Goal: Task Accomplishment & Management: Manage account settings

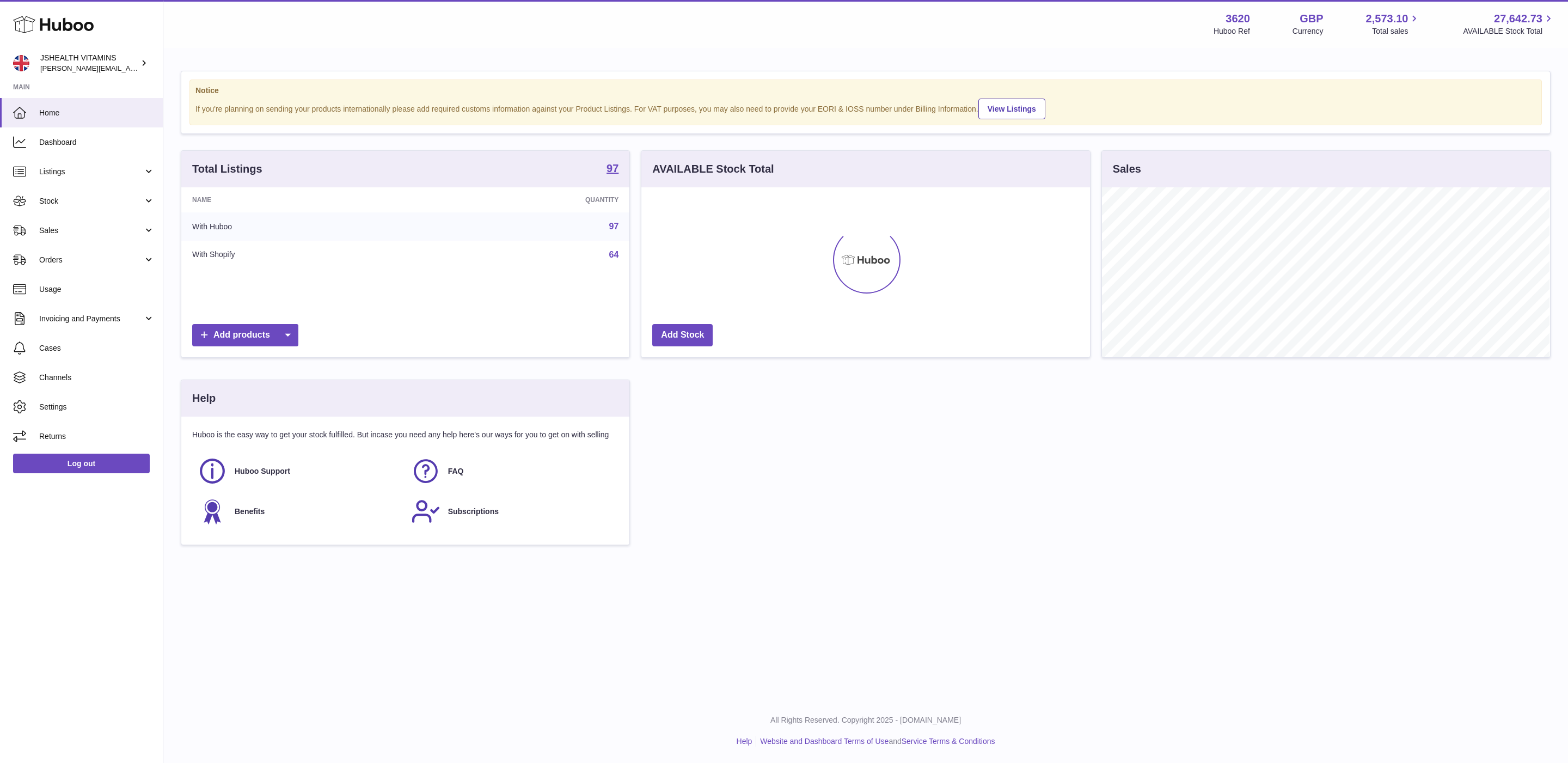
scroll to position [170, 447]
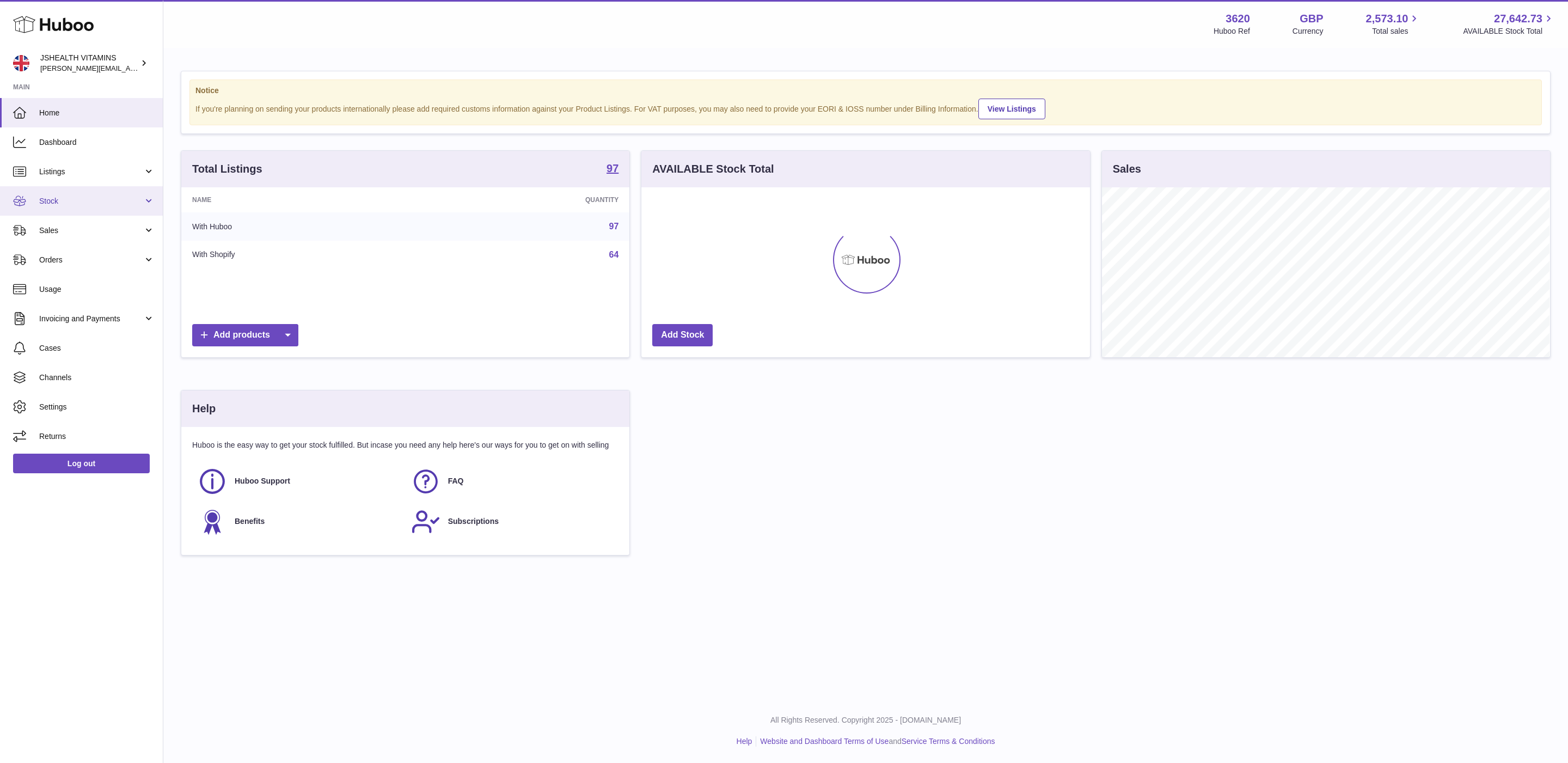
click at [66, 209] on link "Stock" at bounding box center [81, 201] width 163 height 29
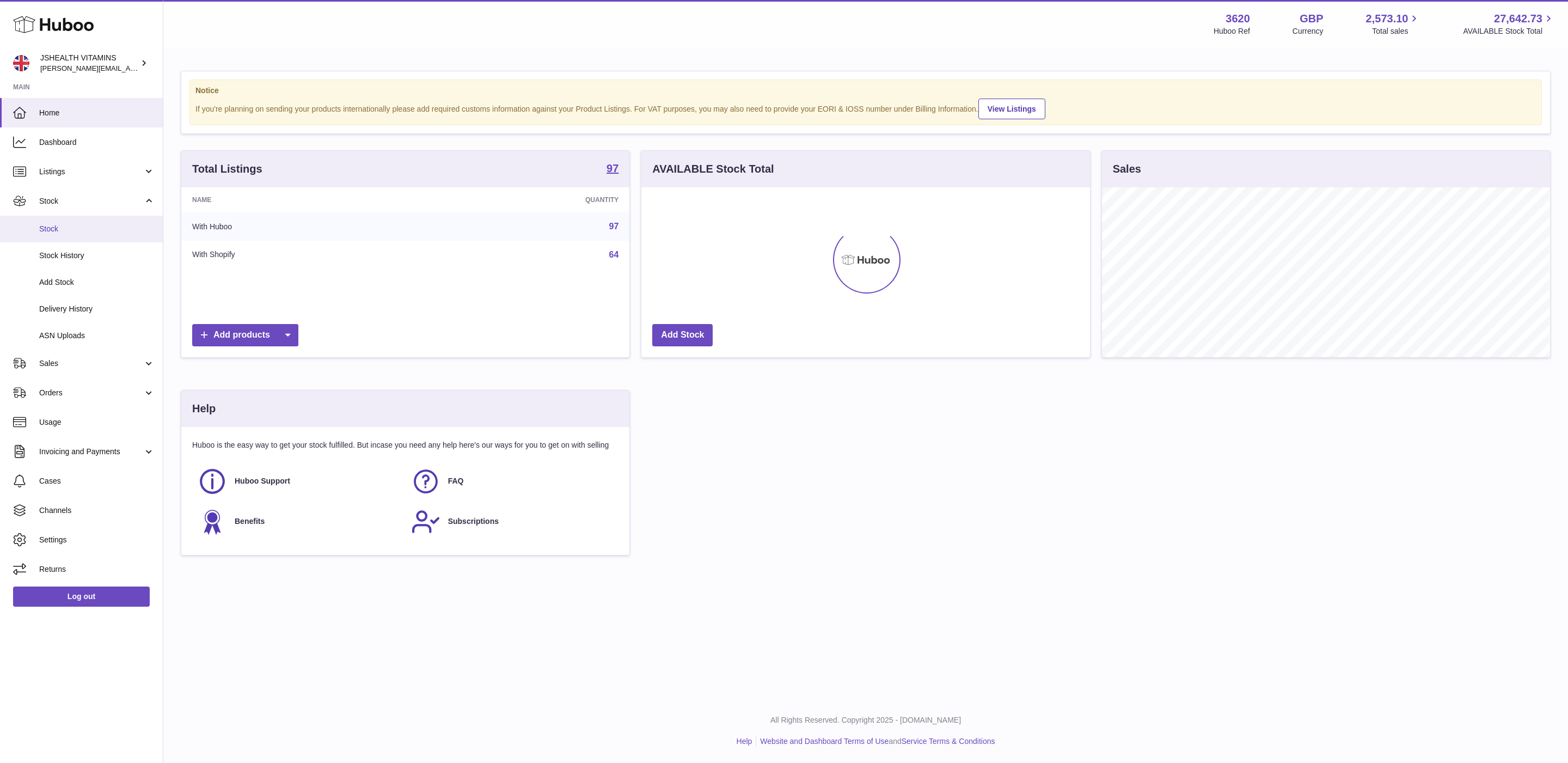
click at [67, 228] on span "Stock" at bounding box center [97, 229] width 115 height 11
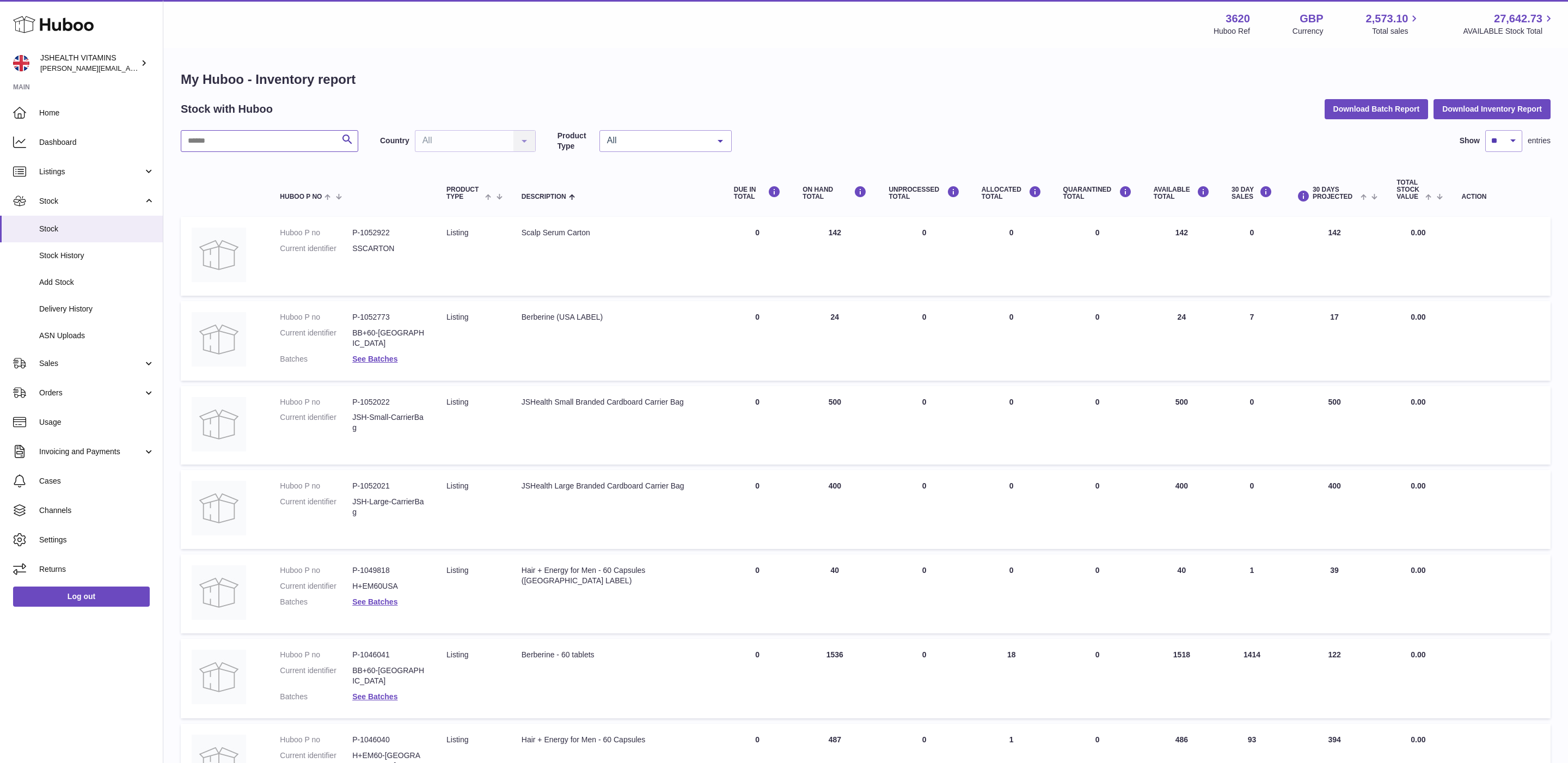
click at [253, 151] on input "text" at bounding box center [270, 141] width 178 height 22
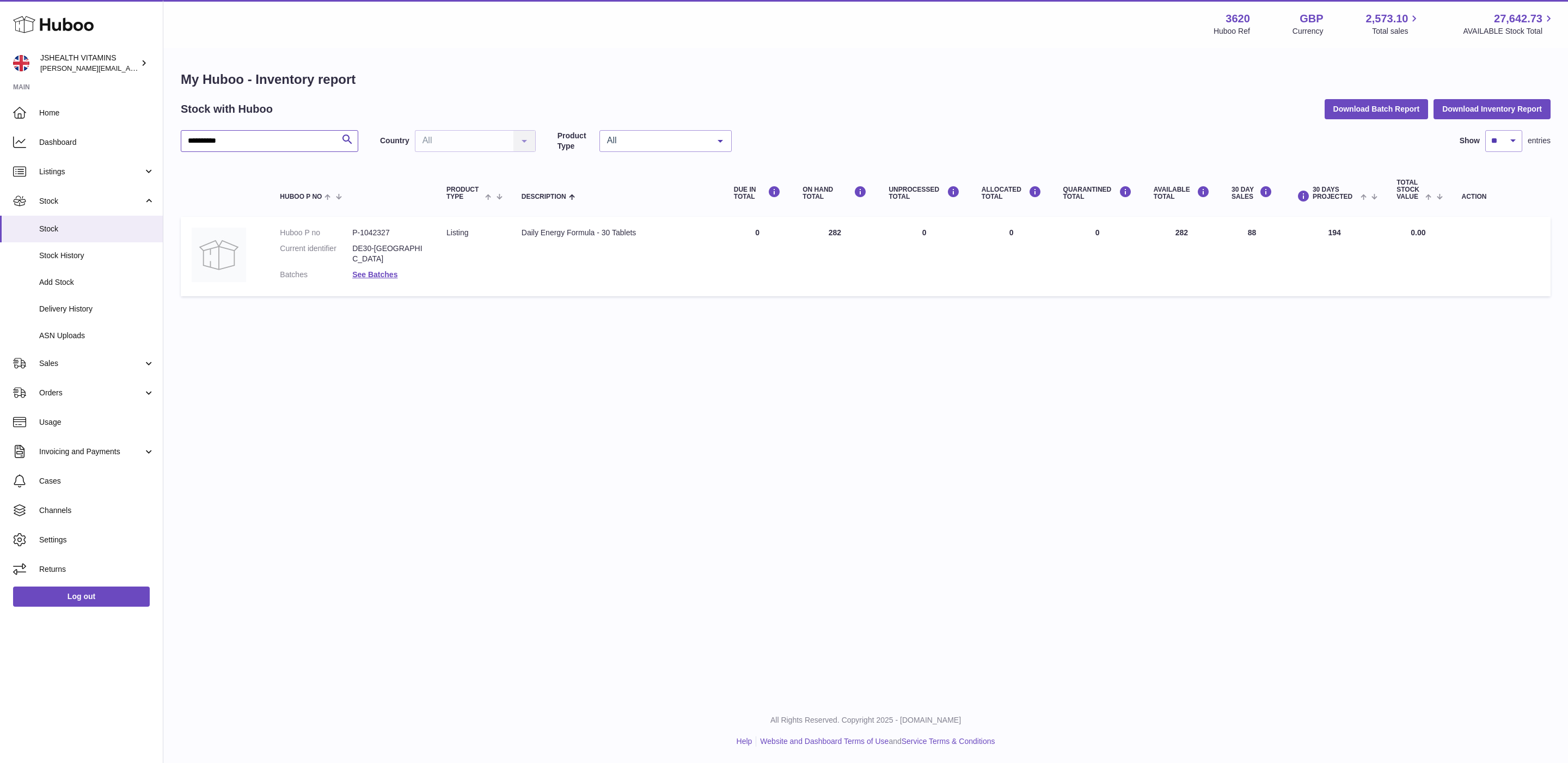
type input "**********"
drag, startPoint x: 1198, startPoint y: 232, endPoint x: 1159, endPoint y: 232, distance: 39.0
click at [1159, 232] on td "AVAILABLE Total 282" at bounding box center [1181, 256] width 78 height 79
click at [78, 599] on link "Log out" at bounding box center [81, 596] width 136 height 19
